Goal: Find specific page/section: Find specific page/section

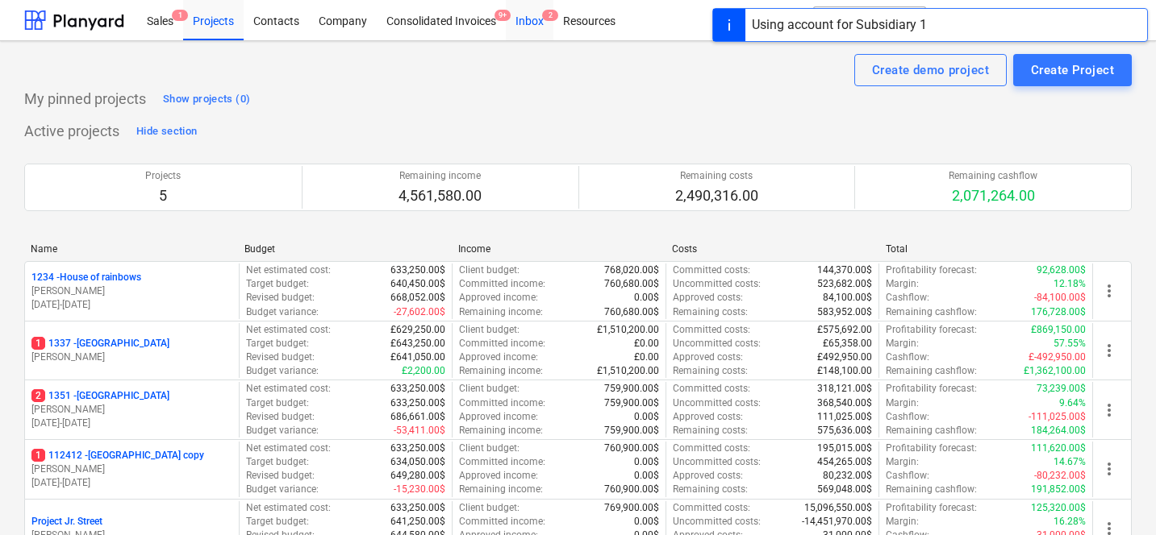
click at [517, 18] on div "Inbox 2" at bounding box center [530, 19] width 48 height 41
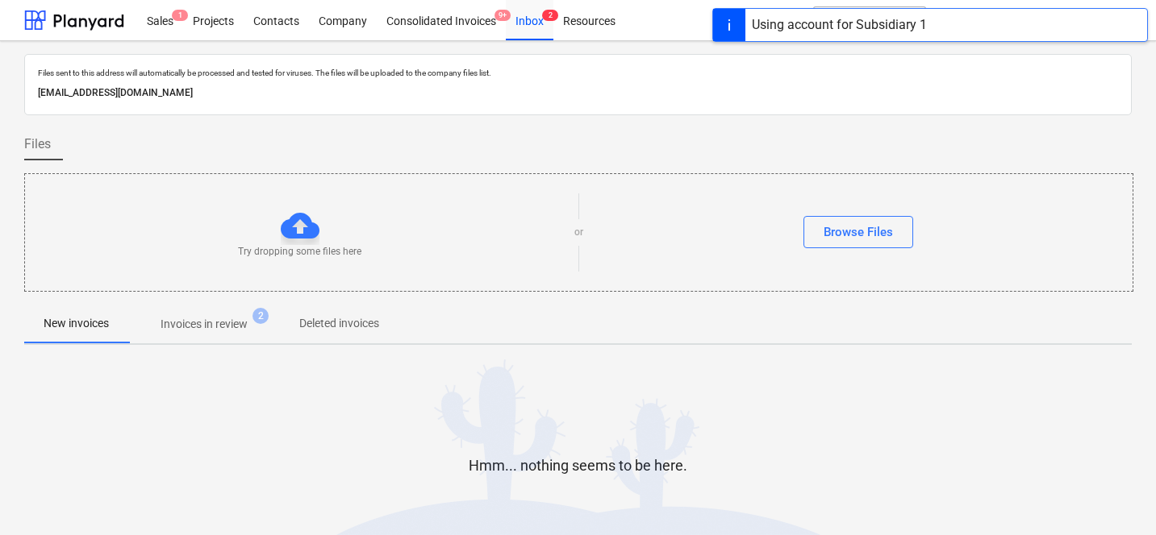
scroll to position [90, 0]
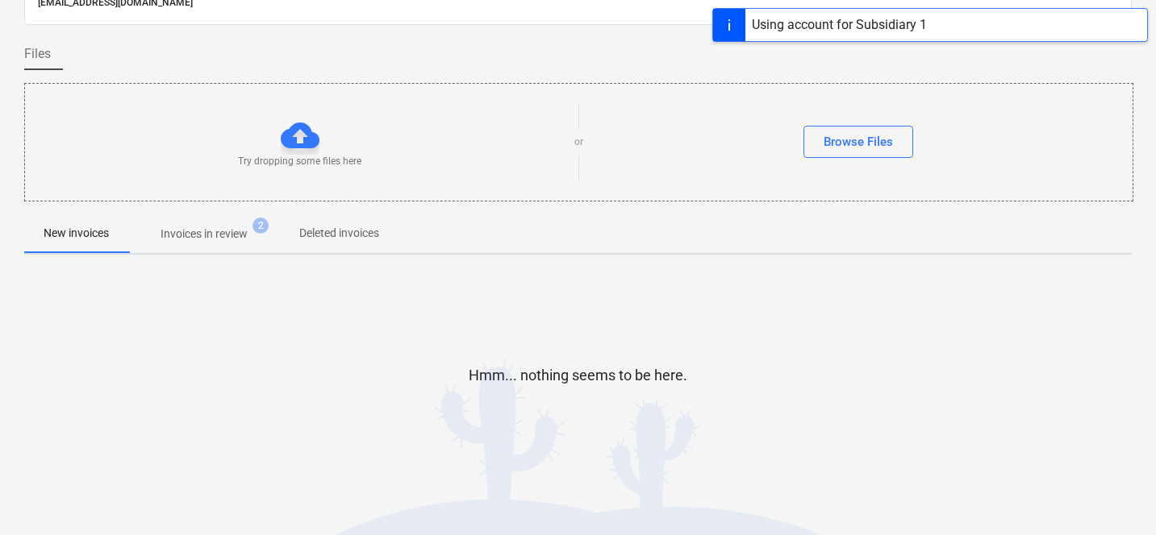
click at [219, 224] on span "Invoices in review 2" at bounding box center [204, 233] width 152 height 29
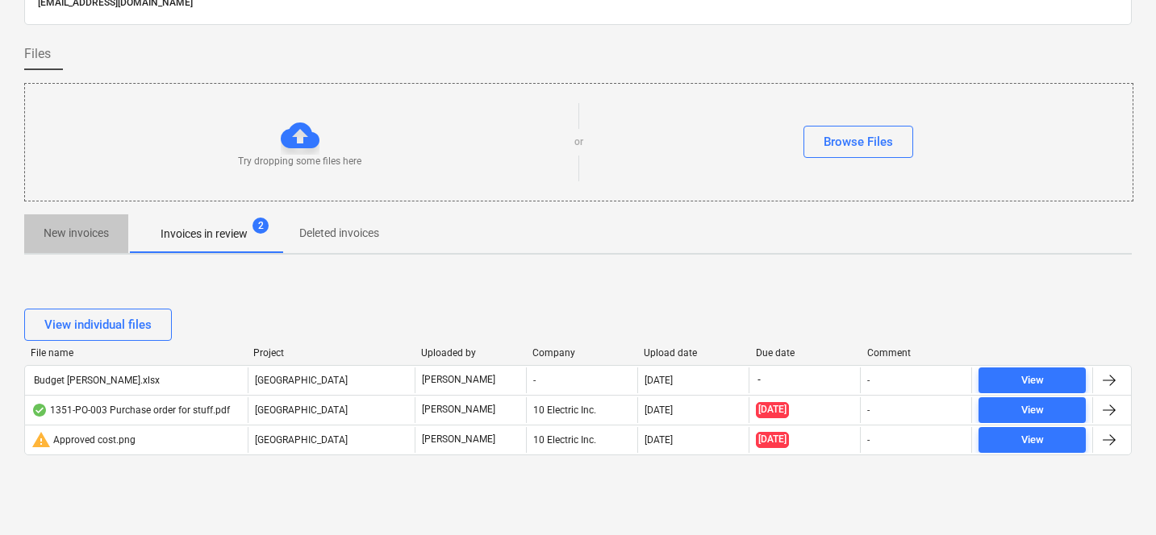
click at [94, 251] on button "New invoices" at bounding box center [76, 234] width 104 height 39
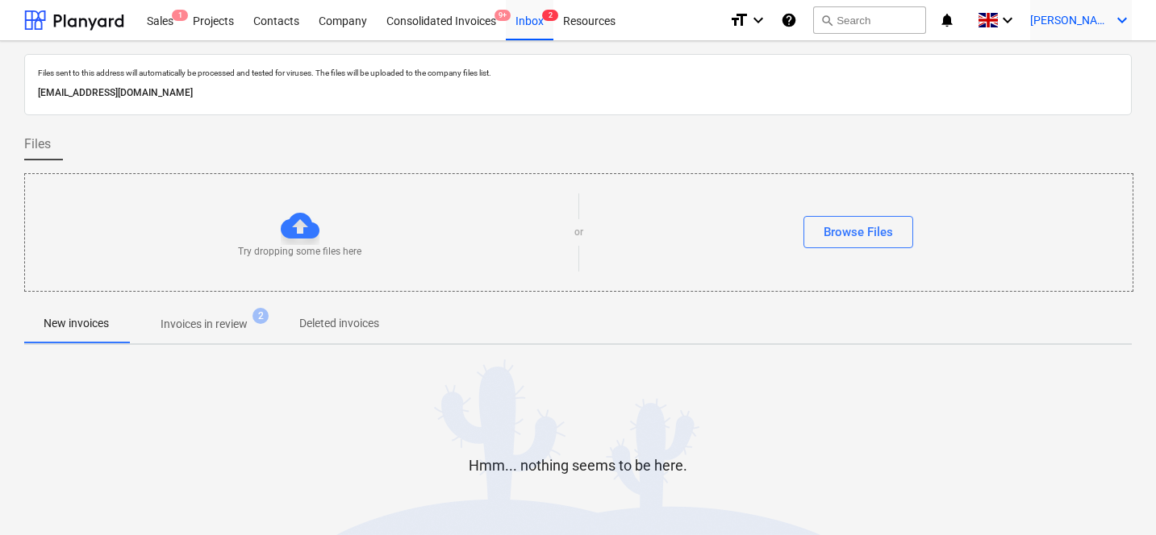
click at [1121, 40] on div "Sales 1 Projects Contacts Company Consolidated Invoices 9+ Inbox 2 Resources fo…" at bounding box center [578, 20] width 1156 height 41
click at [1117, 35] on div "[PERSON_NAME] keyboard_arrow_down" at bounding box center [1081, 20] width 102 height 40
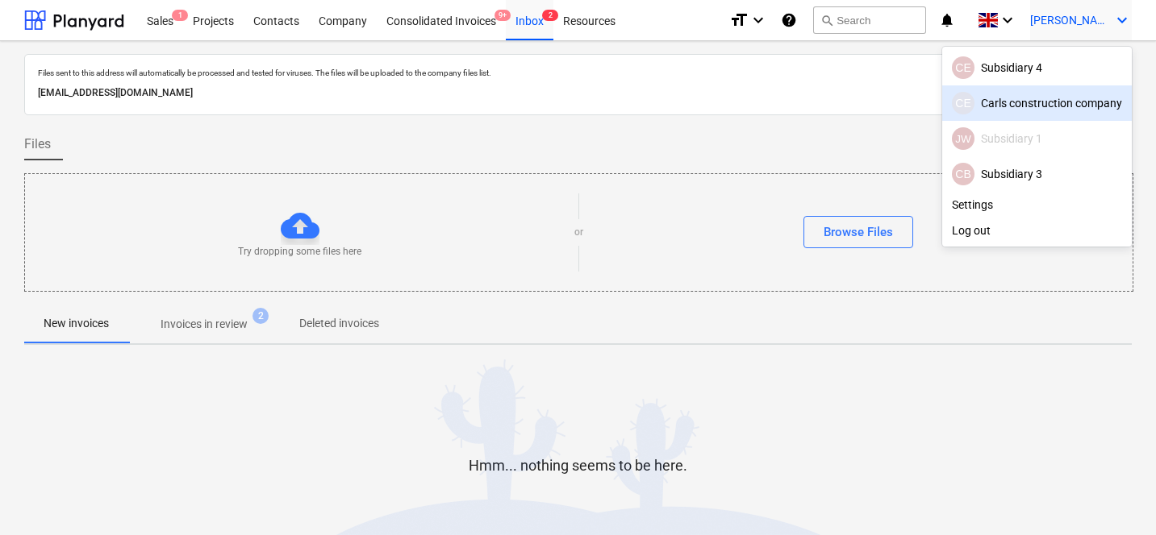
click at [994, 98] on div "[PERSON_NAME] construction company" at bounding box center [1037, 103] width 170 height 23
